Goal: Transaction & Acquisition: Purchase product/service

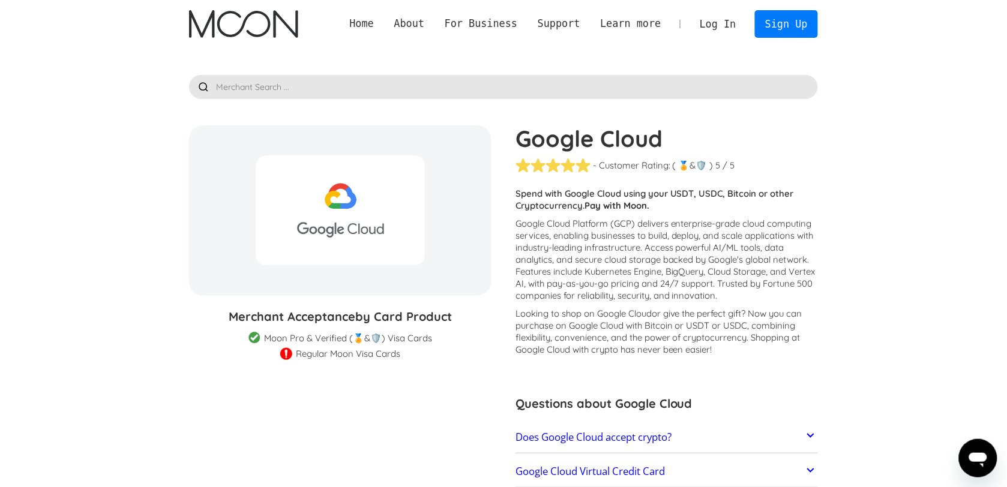
scroll to position [206, 0]
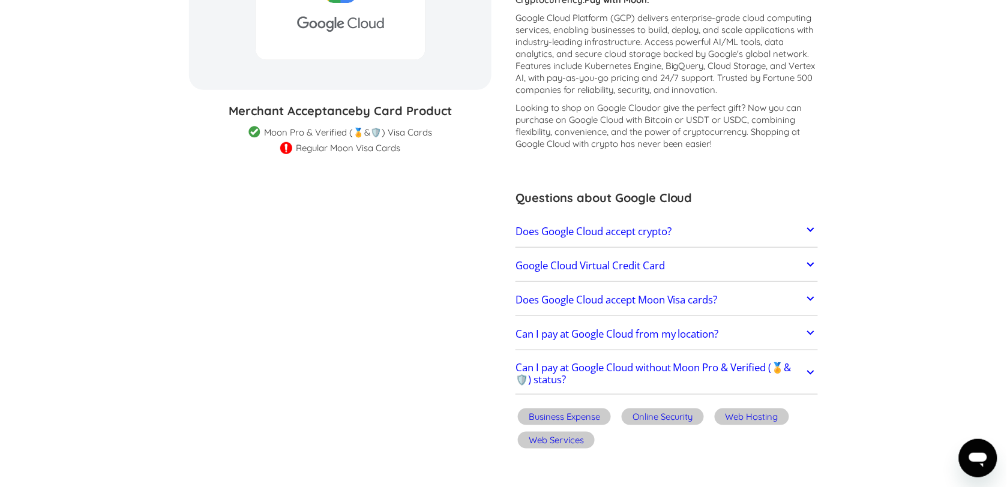
click at [809, 229] on icon at bounding box center [810, 230] width 7 height 4
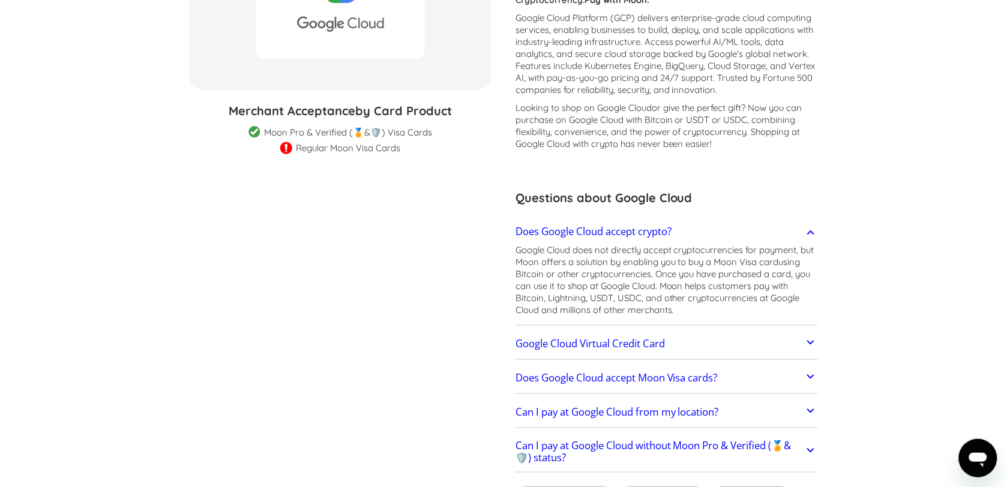
scroll to position [0, 0]
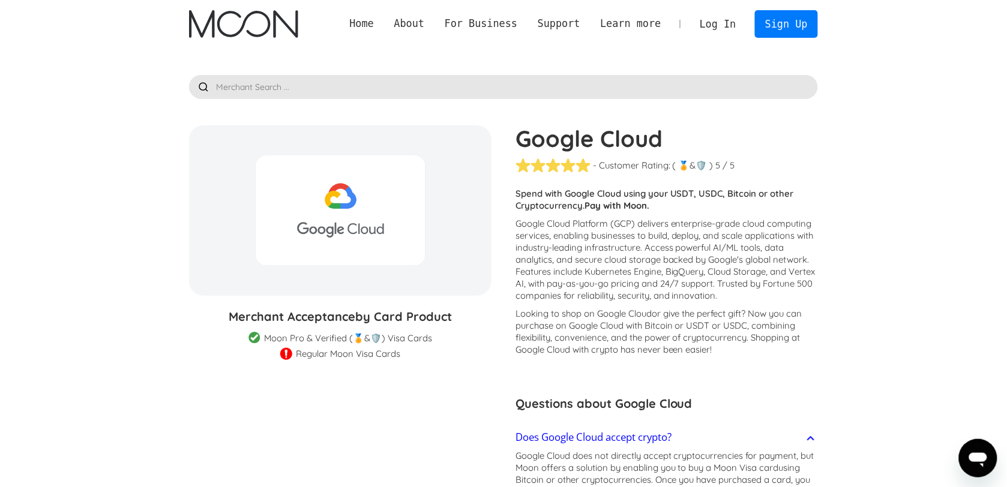
click at [729, 24] on link "Log In" at bounding box center [717, 24] width 56 height 26
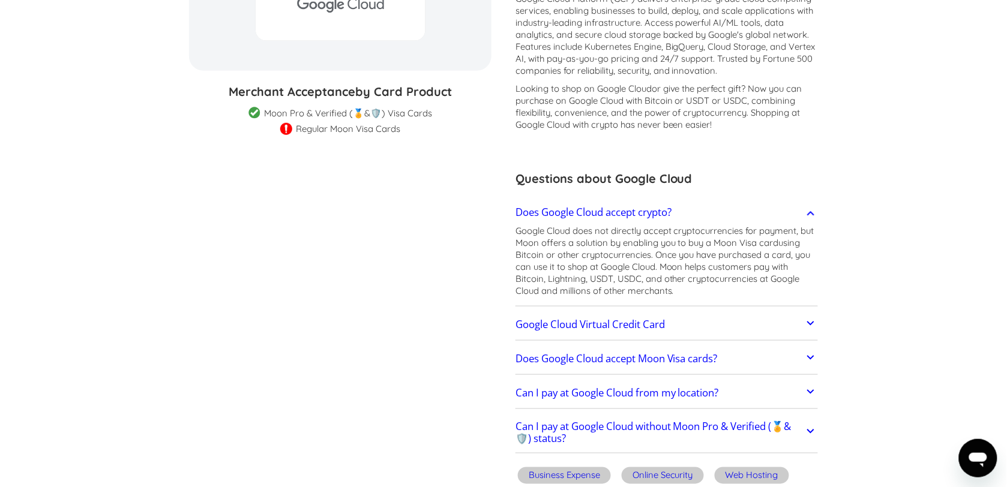
click at [808, 323] on icon at bounding box center [810, 323] width 14 height 14
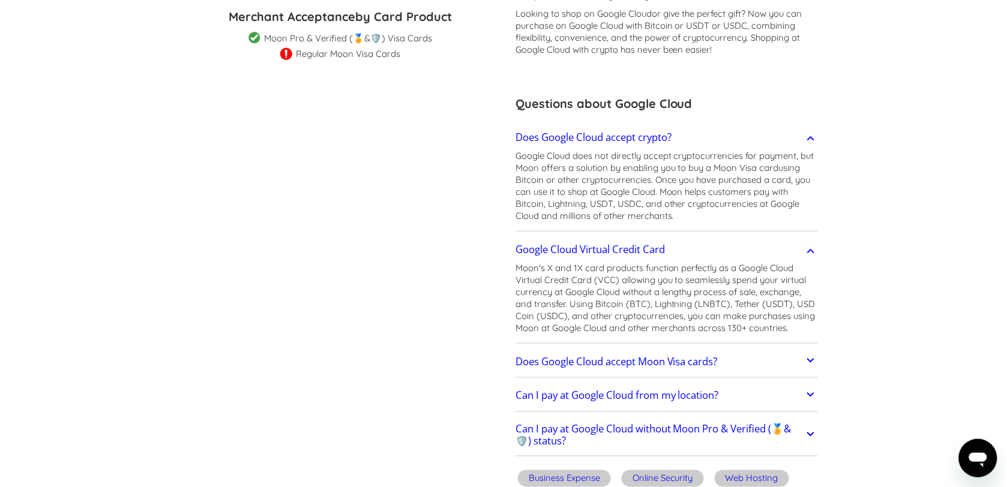
scroll to position [450, 0]
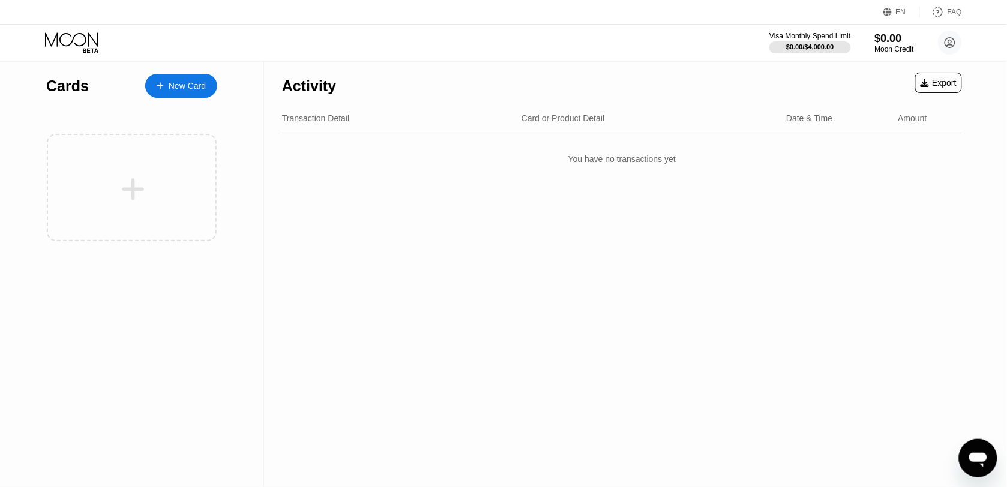
click at [189, 88] on div "New Card" at bounding box center [187, 86] width 37 height 10
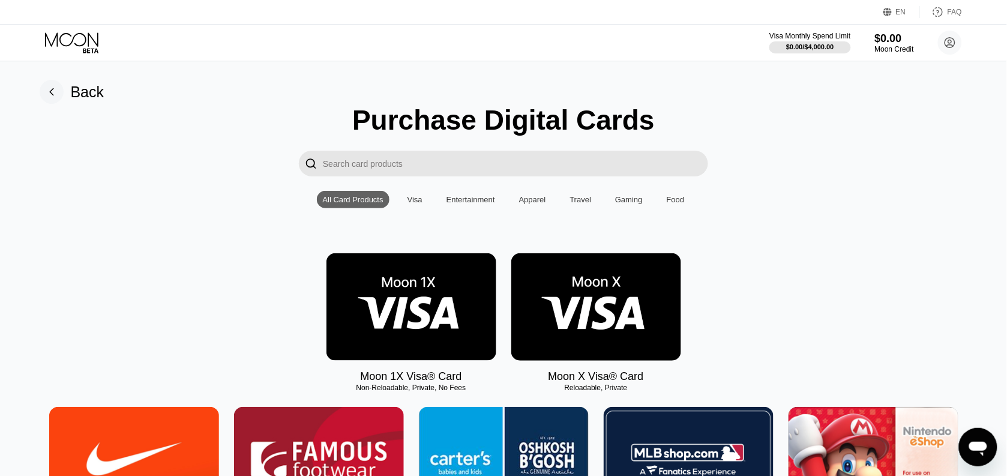
scroll to position [150, 0]
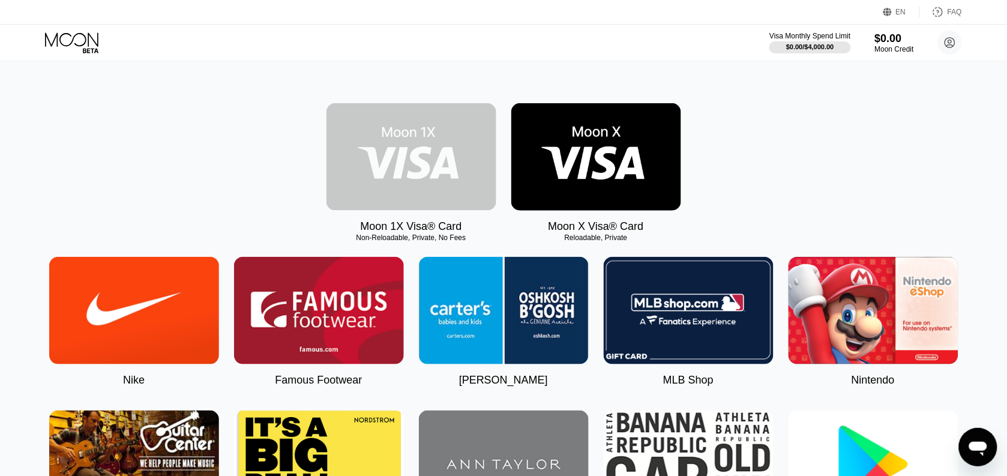
click at [376, 183] on img at bounding box center [411, 156] width 170 height 107
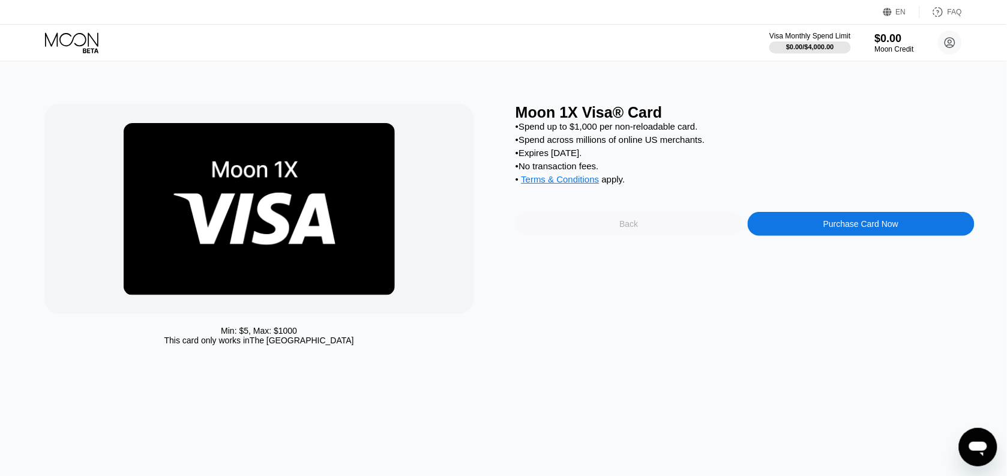
click at [595, 236] on div "Back" at bounding box center [628, 224] width 227 height 24
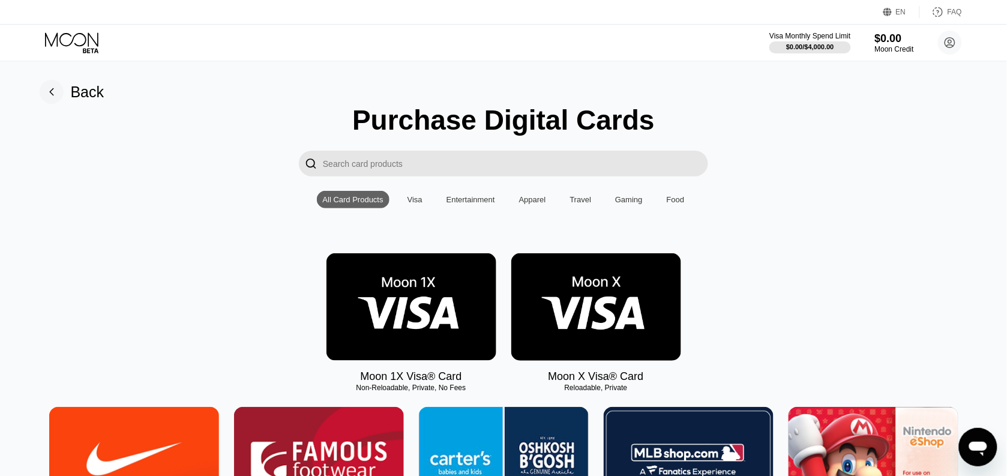
click at [423, 207] on div "Visa" at bounding box center [414, 199] width 27 height 17
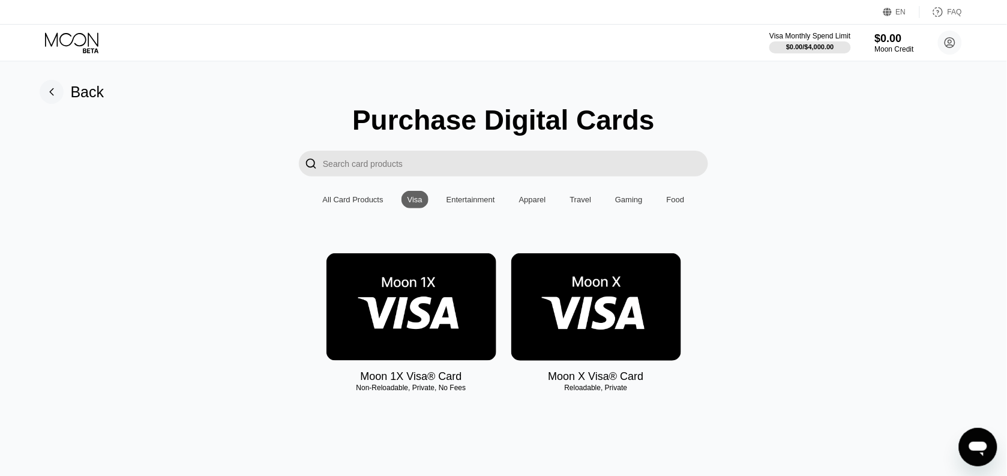
click at [568, 316] on img at bounding box center [596, 306] width 170 height 107
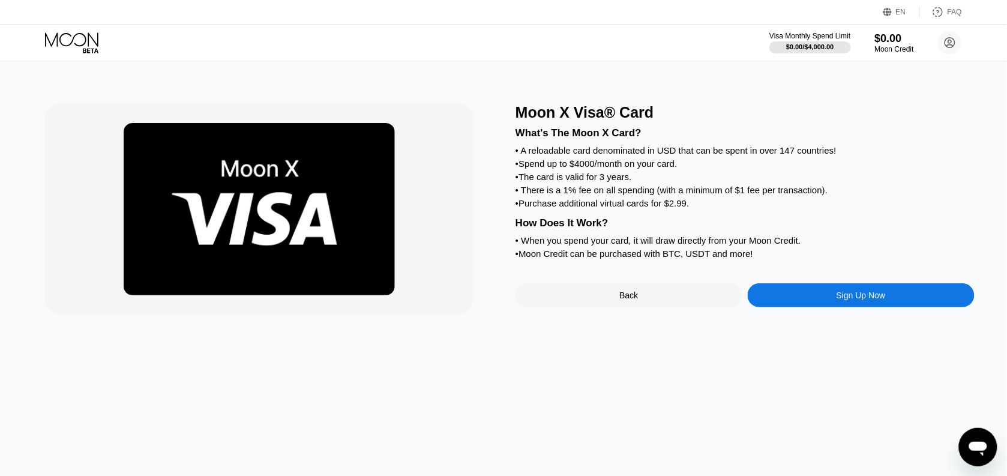
click at [812, 307] on div "Sign Up Now" at bounding box center [861, 295] width 227 height 24
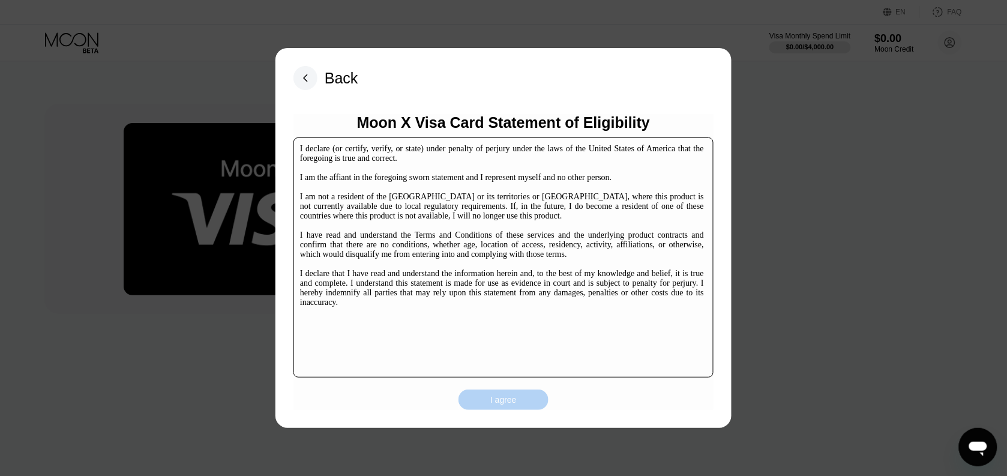
click at [514, 404] on div "I agree" at bounding box center [503, 399] width 26 height 11
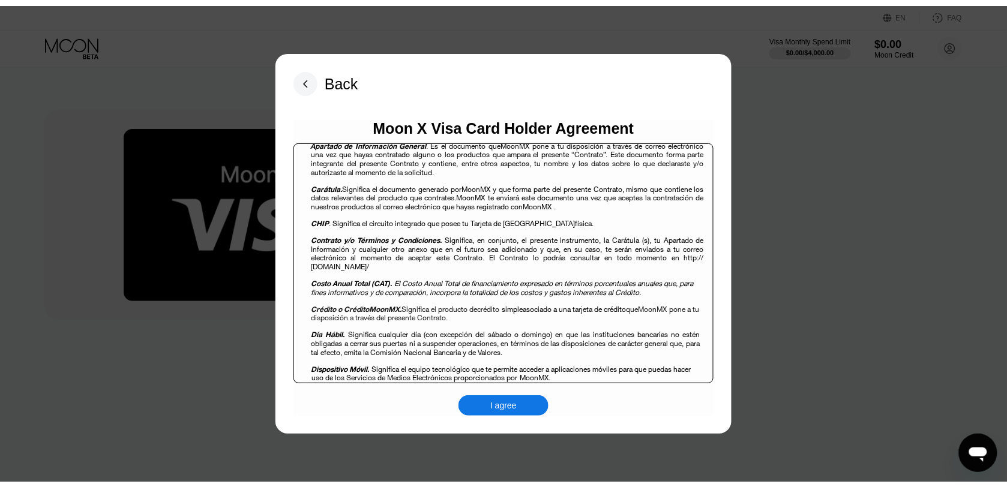
scroll to position [675, 0]
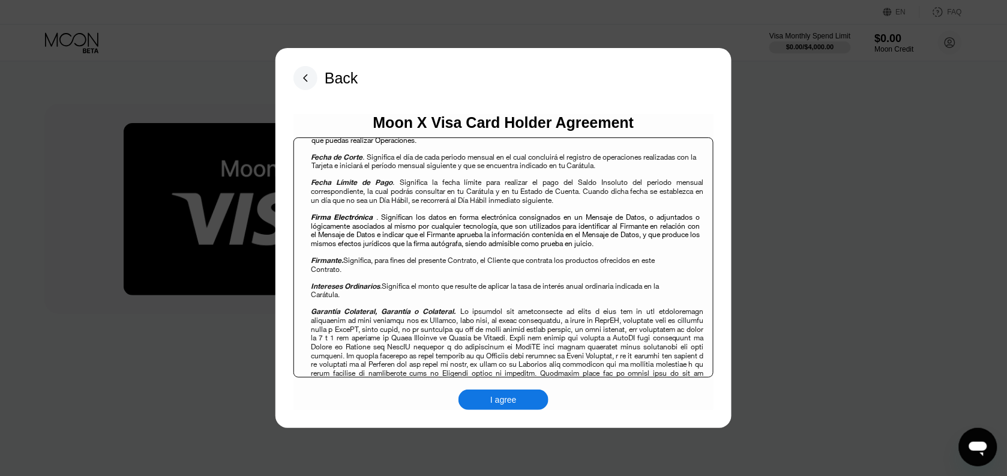
click at [488, 399] on div "I agree" at bounding box center [503, 399] width 90 height 20
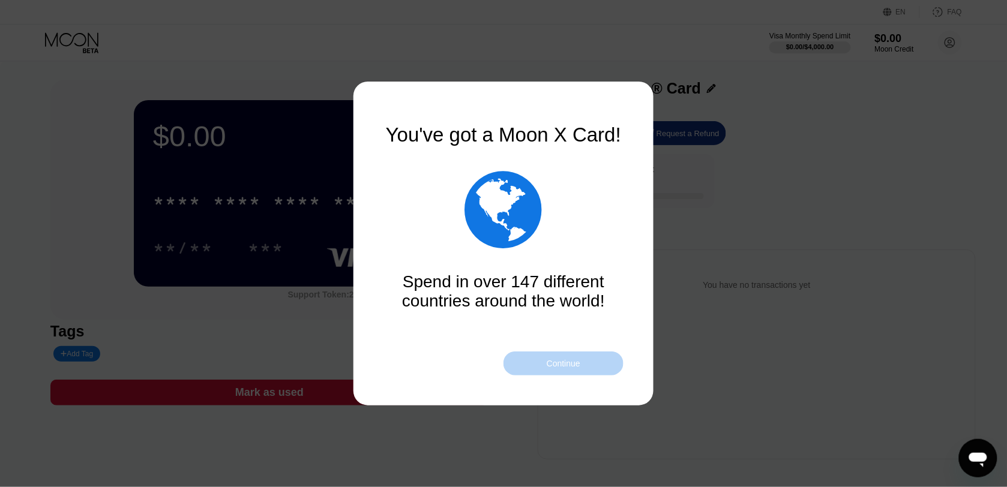
click at [554, 367] on div "Continue" at bounding box center [564, 364] width 34 height 10
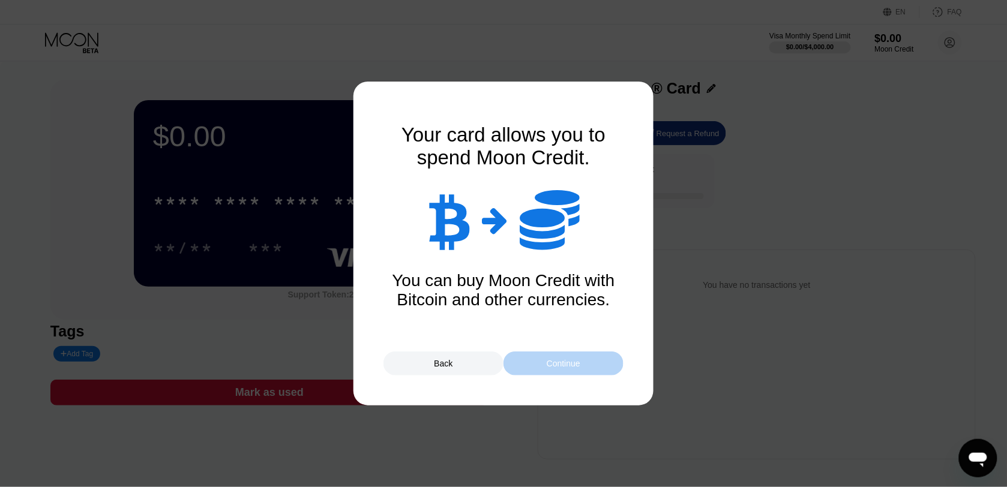
click at [534, 362] on div "Continue" at bounding box center [563, 364] width 120 height 24
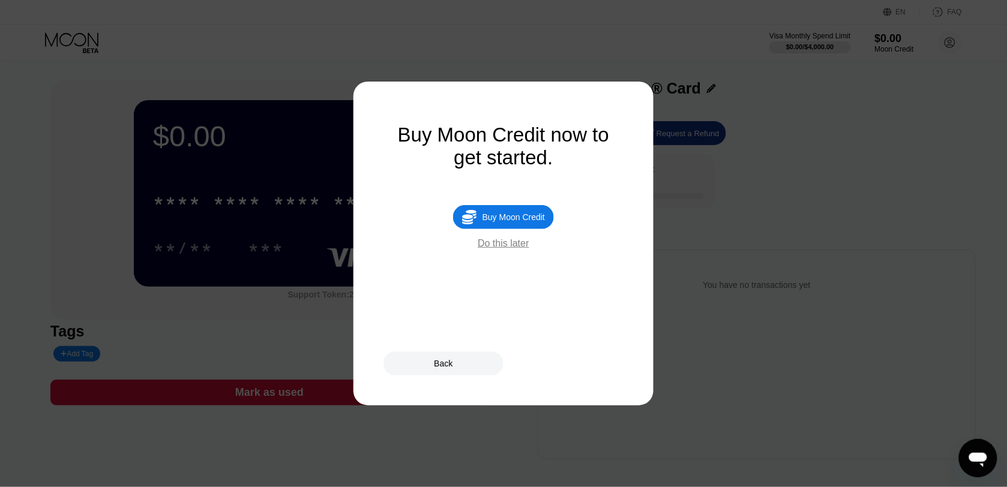
click at [502, 249] on div "Do this later" at bounding box center [503, 243] width 51 height 11
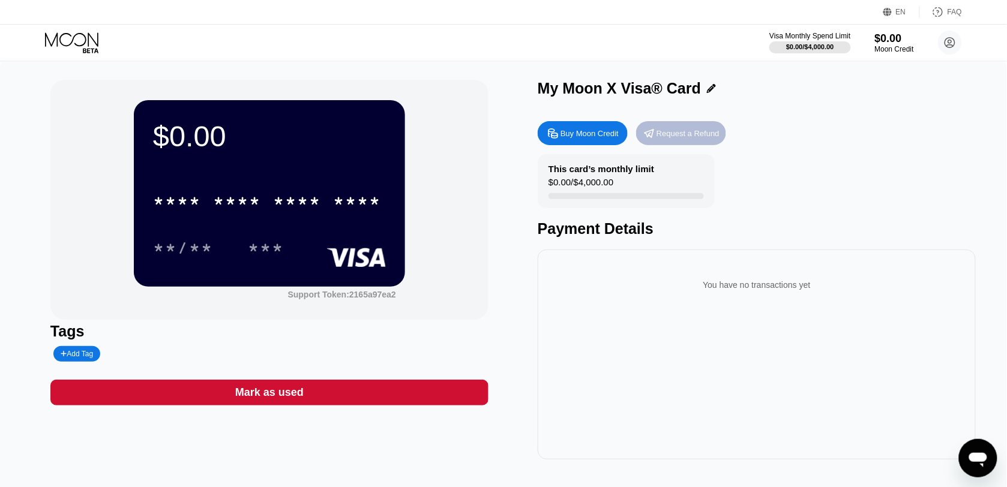
click at [666, 139] on div "Request a Refund" at bounding box center [687, 133] width 63 height 10
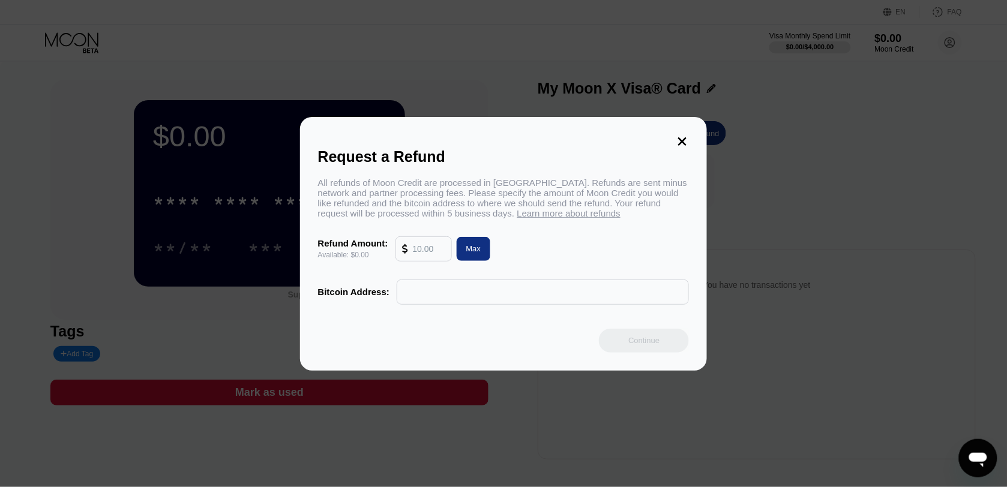
click at [414, 255] on input "text" at bounding box center [429, 249] width 32 height 24
click at [679, 141] on icon at bounding box center [682, 141] width 13 height 13
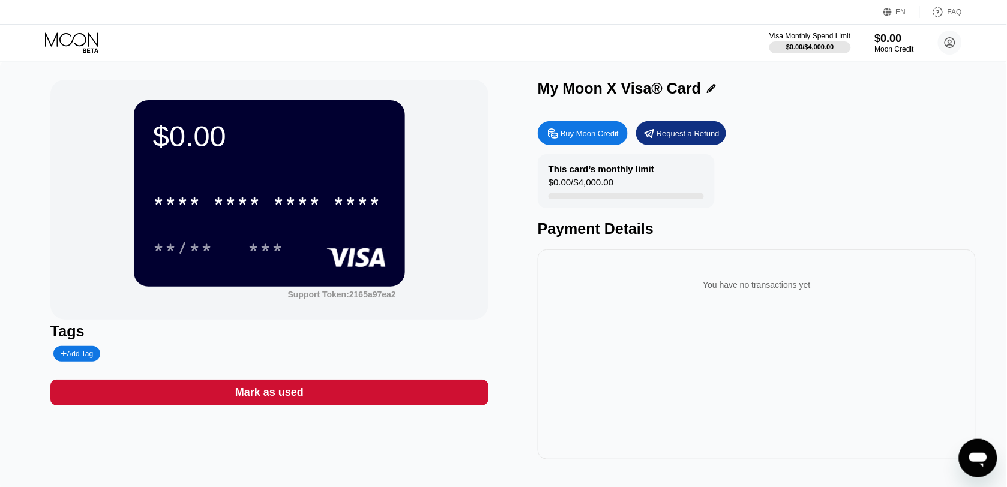
click at [575, 139] on div "Buy Moon Credit" at bounding box center [589, 133] width 58 height 10
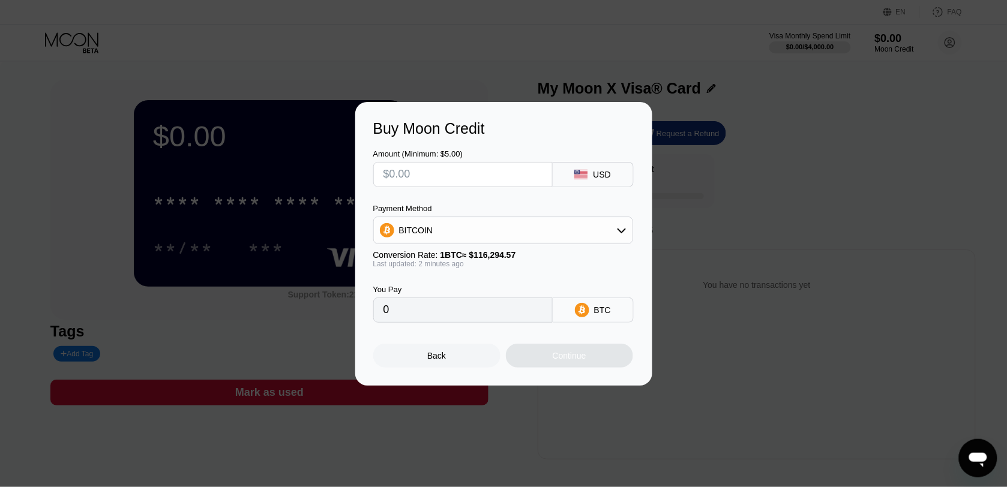
click at [469, 171] on input "text" at bounding box center [462, 175] width 159 height 24
type input "$5"
type input "0.00004300"
type input "$5"
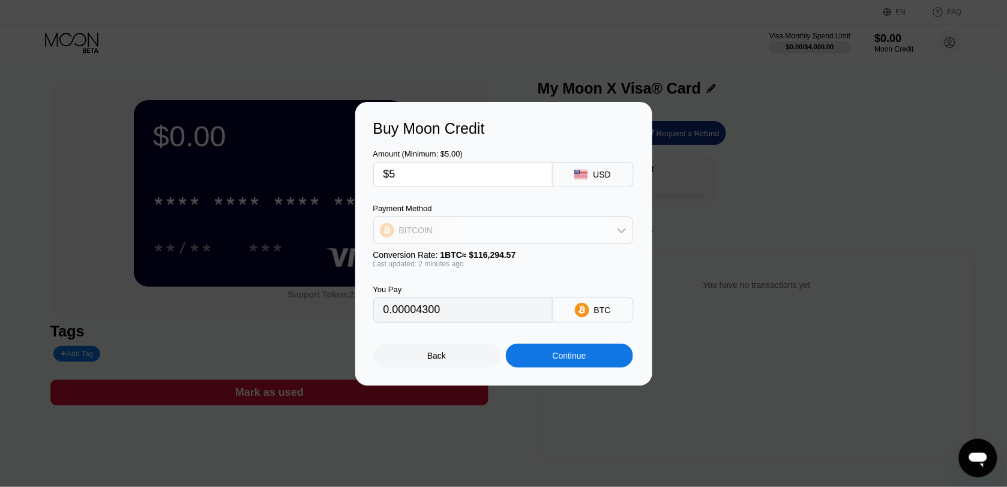
click at [482, 238] on div "BITCOIN" at bounding box center [503, 230] width 259 height 24
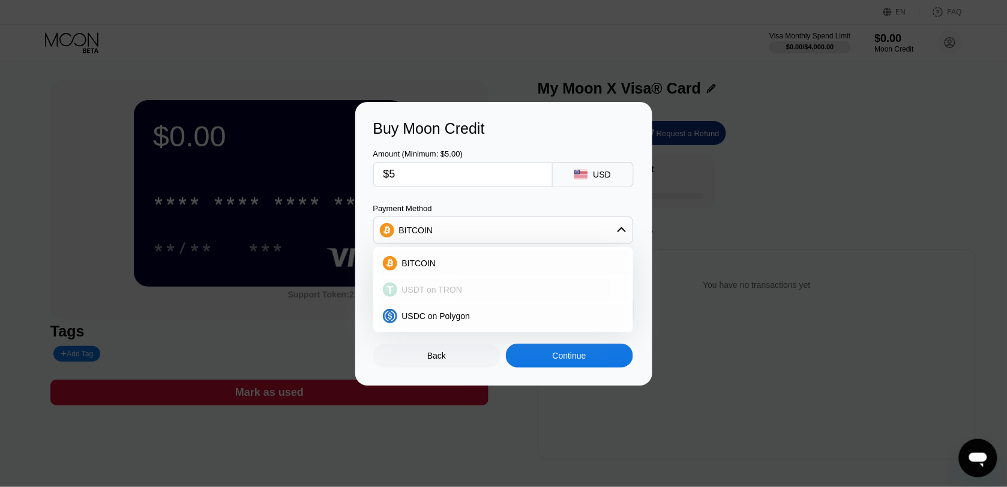
click at [442, 292] on span "USDT on TRON" at bounding box center [432, 290] width 61 height 10
type input "5.05"
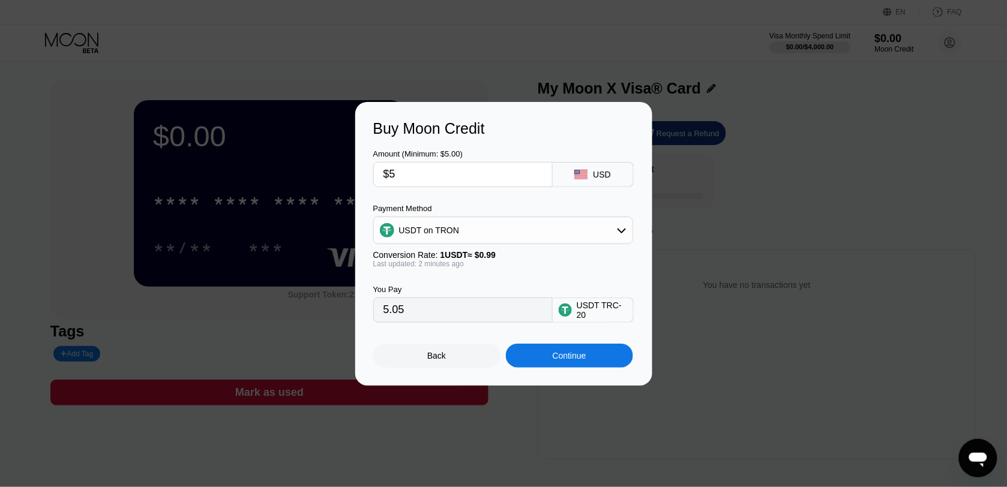
click at [451, 313] on input "5.05" at bounding box center [462, 310] width 159 height 24
click at [697, 365] on div "Buy Moon Credit Amount (Minimum: $5.00) $5 USD Payment Method USDT on TRON Conv…" at bounding box center [503, 244] width 1007 height 284
click at [623, 120] on div "Buy Moon Credit" at bounding box center [503, 128] width 261 height 17
click at [628, 120] on div "Buy Moon Credit" at bounding box center [503, 128] width 261 height 17
click at [694, 336] on div "Buy Moon Credit Amount (Minimum: $5.00) $5 USD Payment Method USDT on TRON Conv…" at bounding box center [503, 244] width 1007 height 284
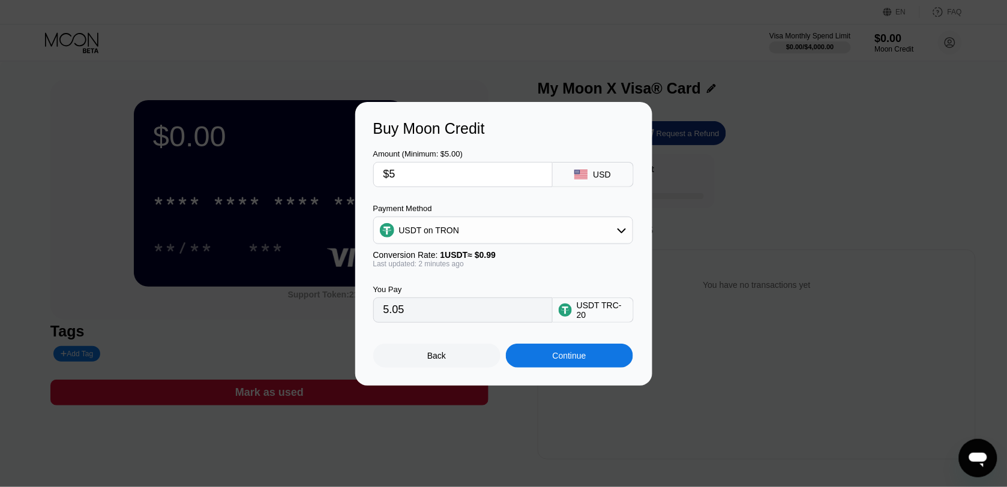
click at [446, 363] on div "Back" at bounding box center [436, 356] width 127 height 24
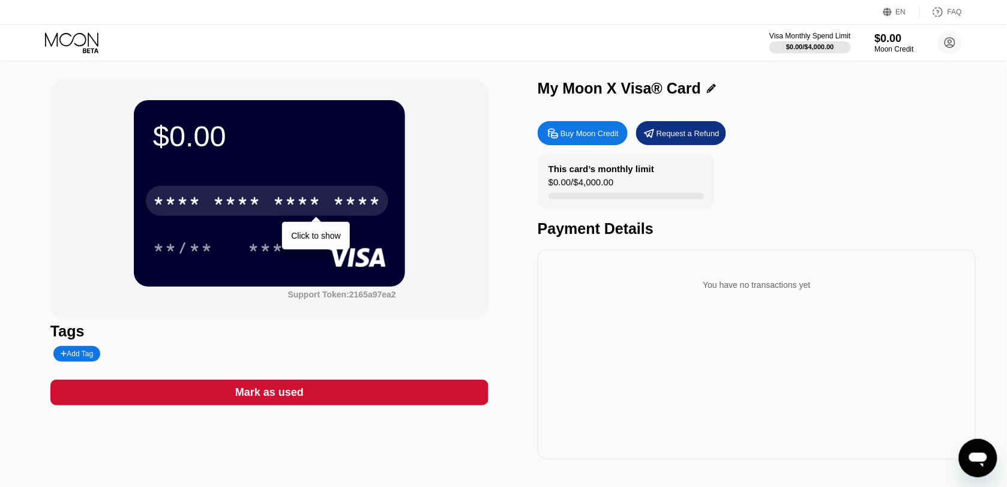
click at [162, 204] on div "* * * *" at bounding box center [177, 202] width 48 height 19
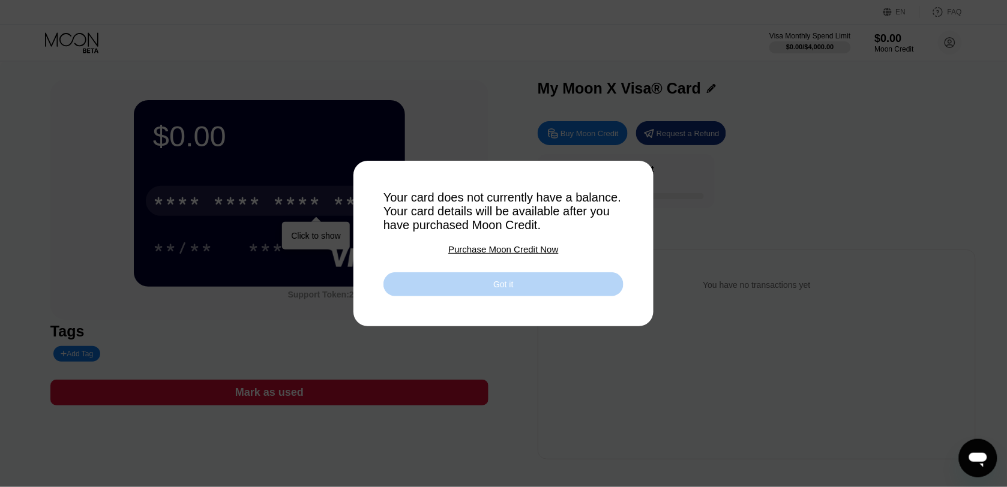
click at [498, 290] on div "Got it" at bounding box center [503, 284] width 20 height 11
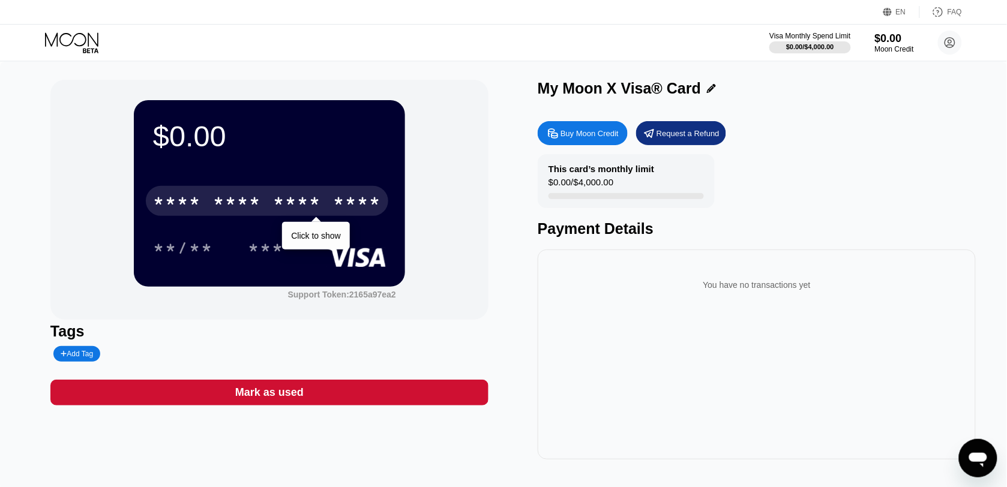
click at [987, 454] on icon "Mesajlaşma penceresini aç" at bounding box center [977, 458] width 22 height 22
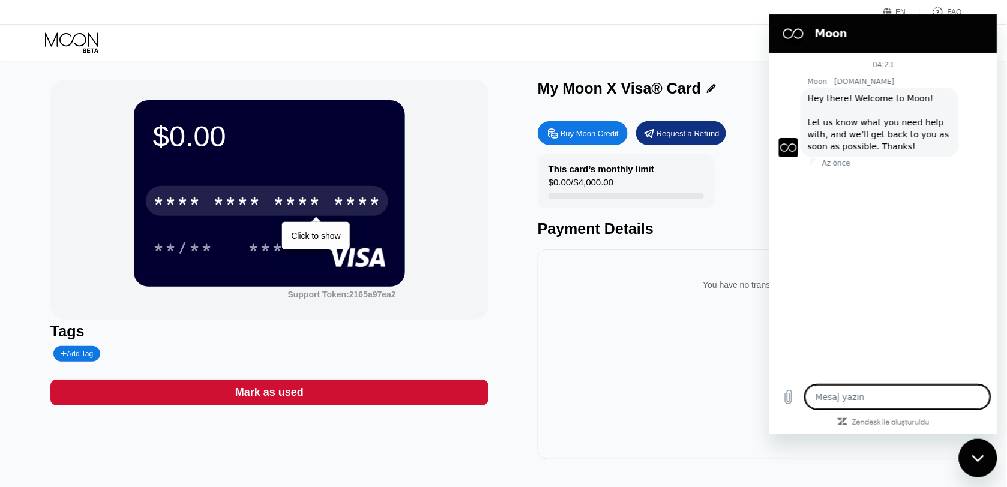
type textarea "x"
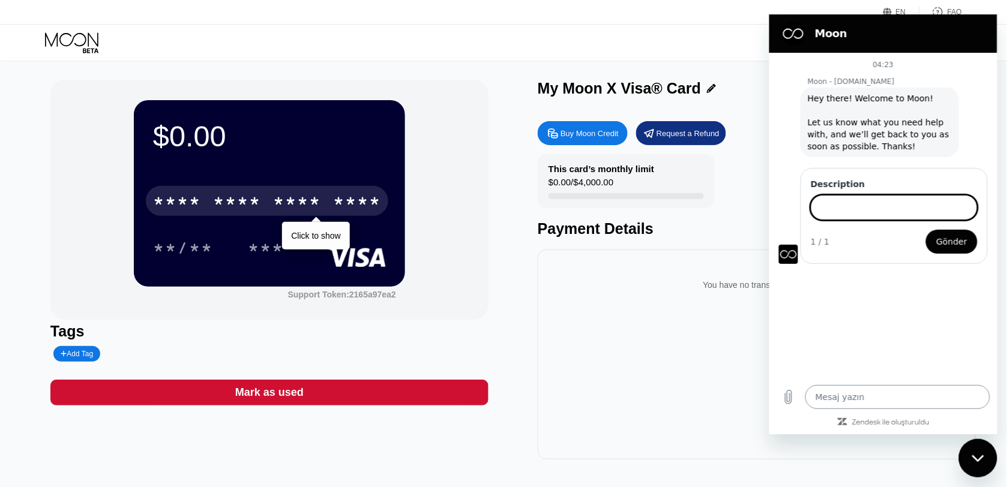
click at [848, 399] on textarea at bounding box center [897, 397] width 185 height 24
click at [842, 207] on input "Description" at bounding box center [893, 205] width 167 height 25
type input "d"
type input "is moon x visa card debit business?"
click at [935, 243] on button "Gönder" at bounding box center [951, 240] width 52 height 24
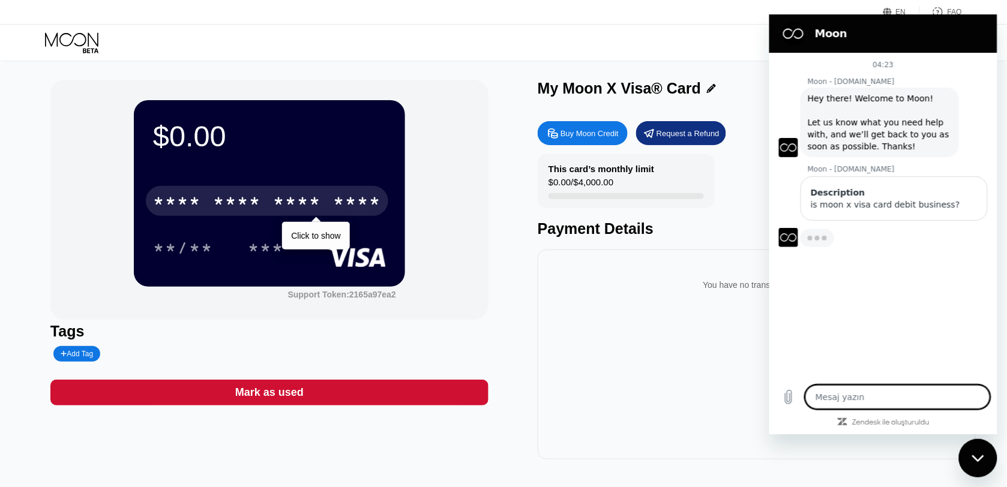
type textarea "x"
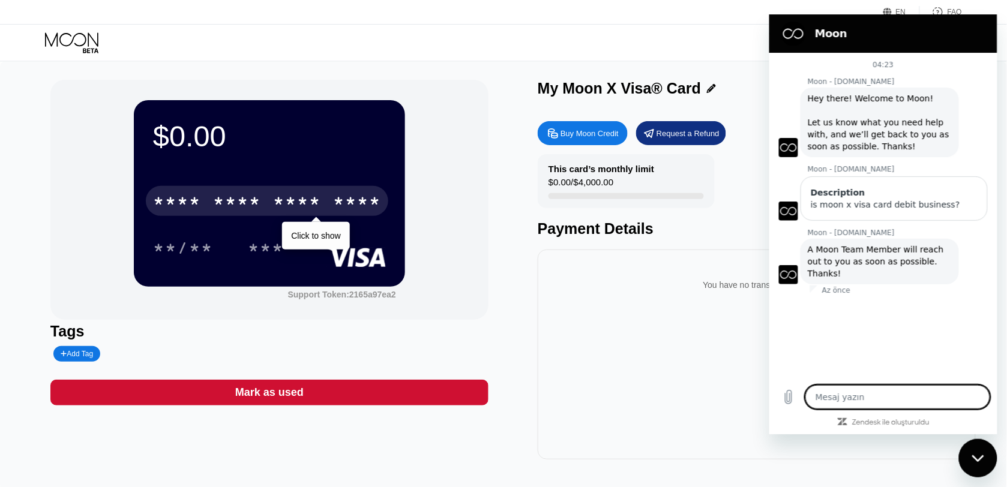
click at [839, 393] on textarea at bounding box center [897, 397] width 185 height 24
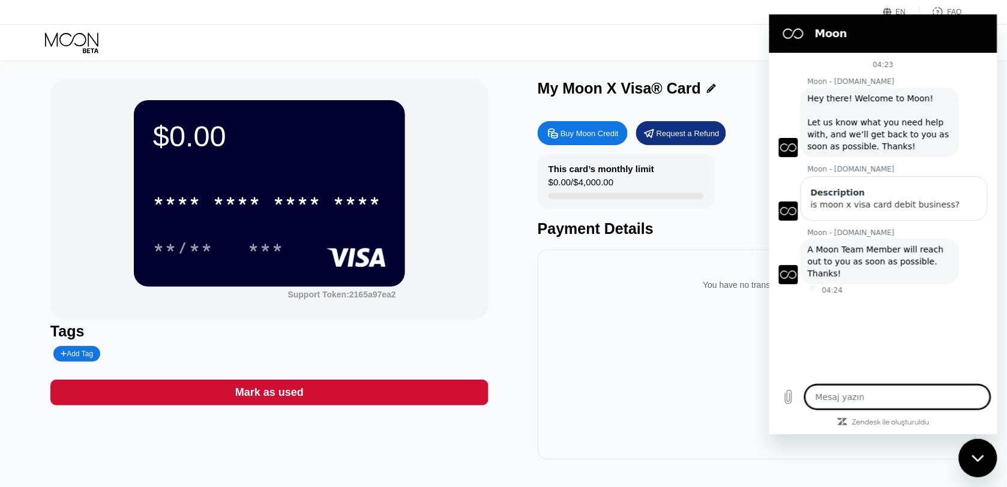
click at [278, 224] on div "* * * * * * * * * * * * **** **/** ***" at bounding box center [269, 212] width 233 height 71
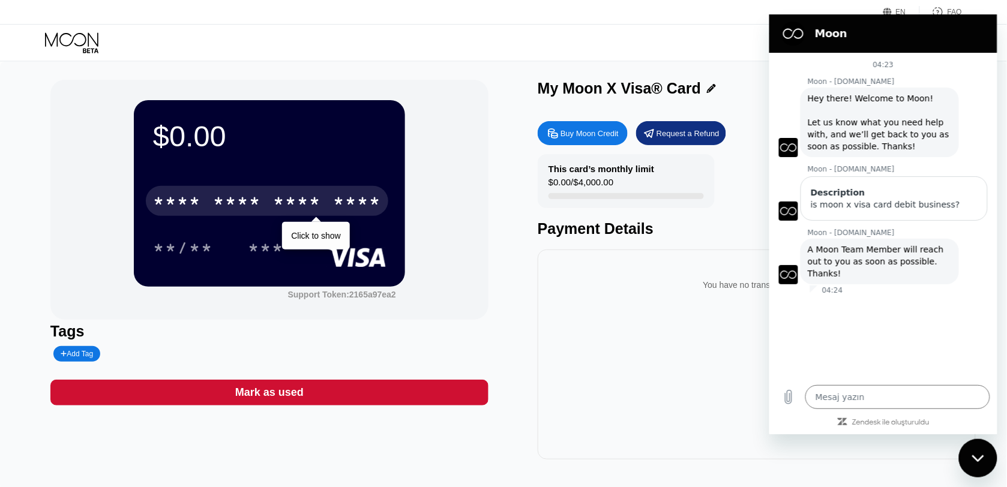
click at [202, 208] on div "* * * * * * * * * * * * ****" at bounding box center [267, 201] width 242 height 30
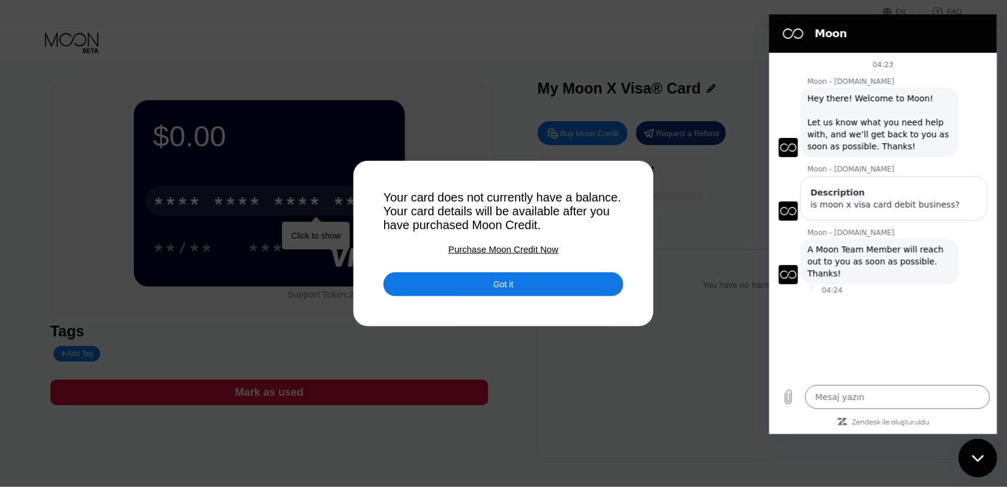
click at [465, 287] on div "Got it" at bounding box center [503, 284] width 240 height 24
